Goal: Check status: Check status

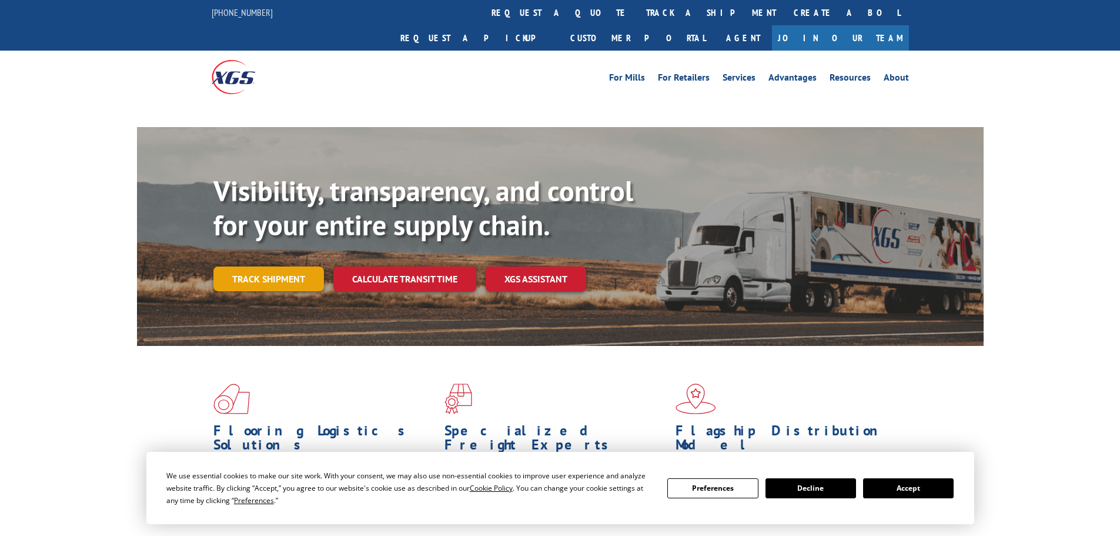
click at [297, 266] on link "Track shipment" at bounding box center [268, 278] width 111 height 25
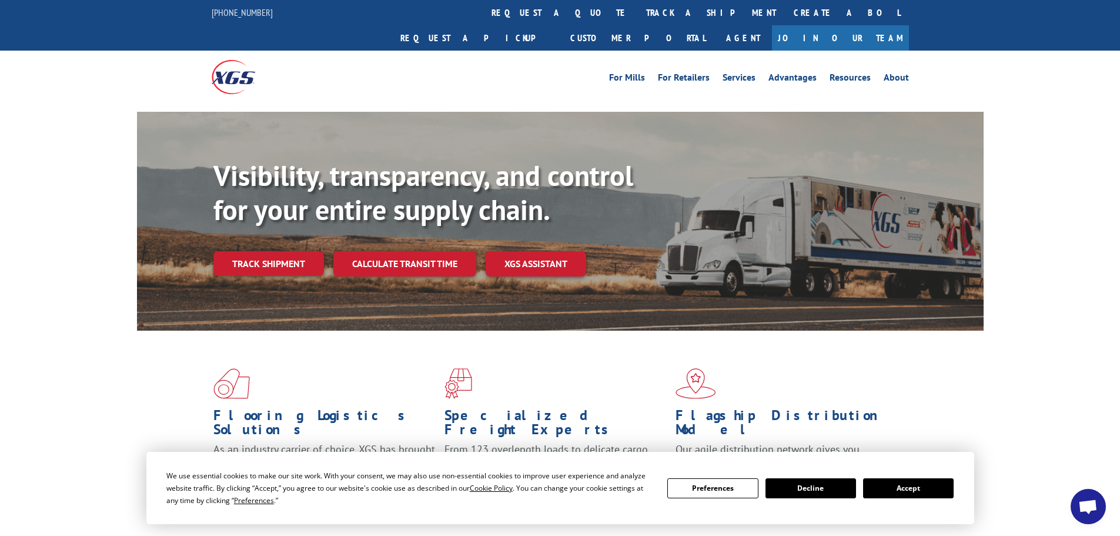
click at [919, 490] on button "Accept" at bounding box center [908, 488] width 91 height 20
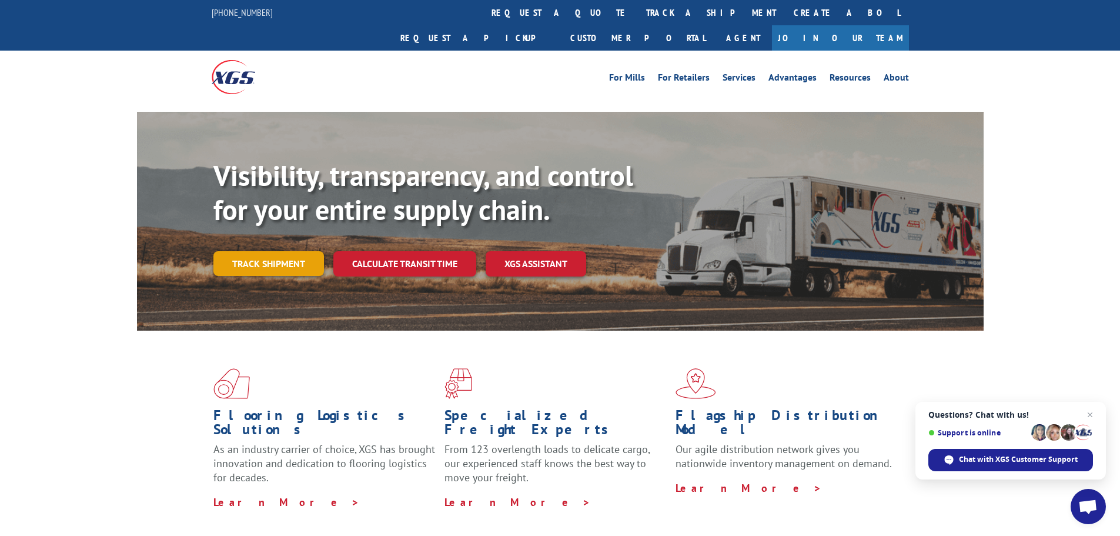
click at [282, 251] on link "Track shipment" at bounding box center [268, 263] width 111 height 25
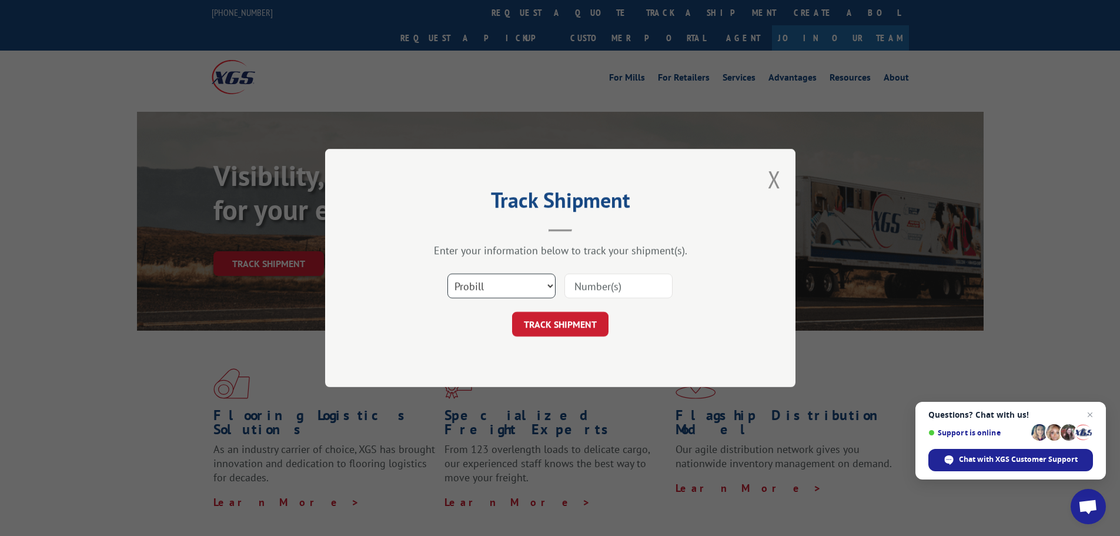
click at [516, 289] on select "Select category... Probill BOL PO" at bounding box center [502, 285] width 108 height 25
select select "bol"
click at [448, 273] on select "Select category... Probill BOL PO" at bounding box center [502, 285] width 108 height 25
click at [569, 286] on input at bounding box center [619, 285] width 108 height 25
paste input "6006794"
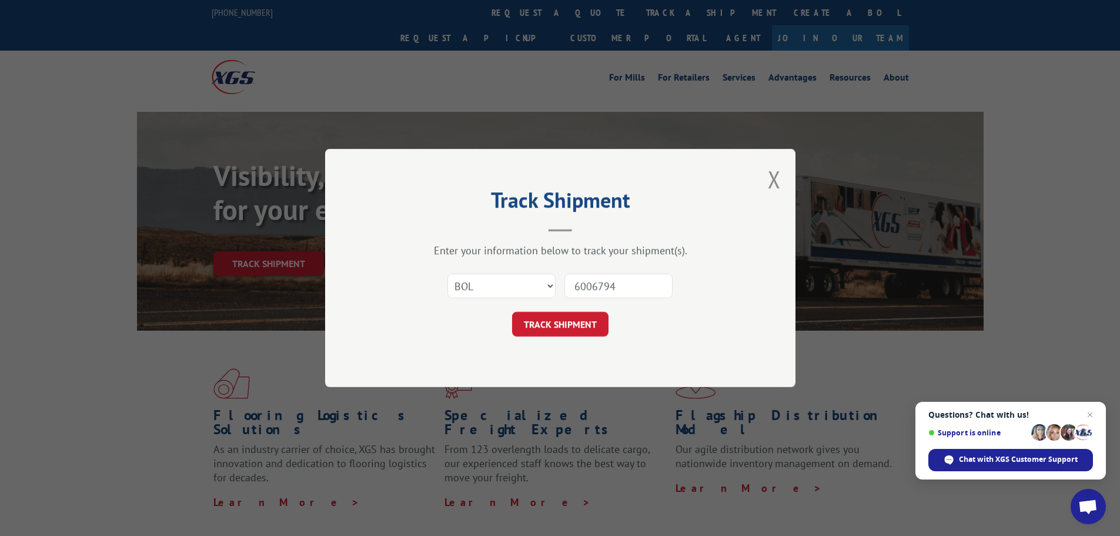
click at [576, 285] on input "6006794" at bounding box center [619, 285] width 108 height 25
type input "6006794"
click at [555, 318] on button "TRACK SHIPMENT" at bounding box center [560, 324] width 96 height 25
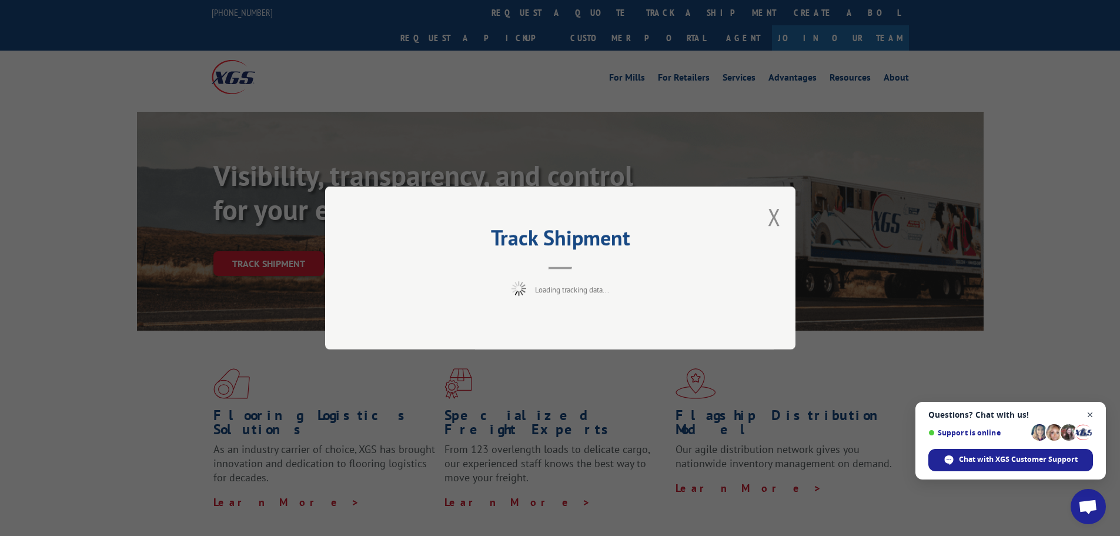
click at [1091, 410] on span "Open chat" at bounding box center [1090, 415] width 15 height 15
